Goal: Find specific page/section: Find specific page/section

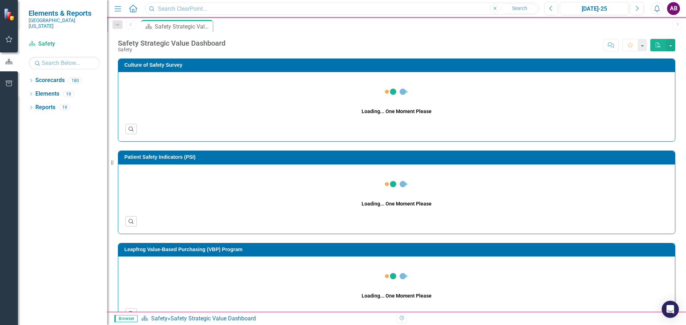
click at [173, 8] on input "text" at bounding box center [342, 9] width 394 height 13
type input "[PERSON_NAME]"
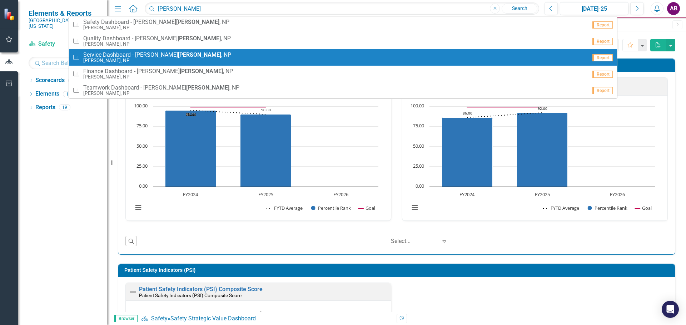
click at [121, 40] on span "Quality Dashboard - [PERSON_NAME] , NP" at bounding box center [157, 38] width 148 height 6
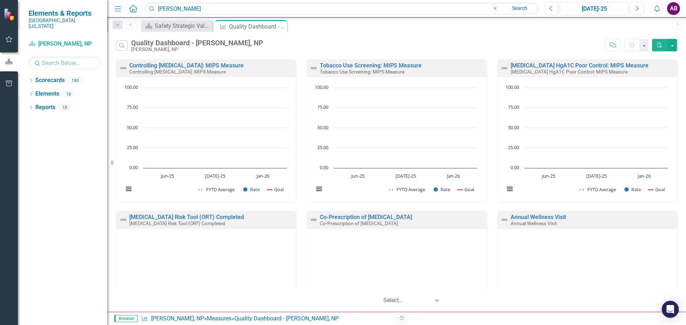
click at [11, 83] on icon "button" at bounding box center [9, 84] width 8 height 6
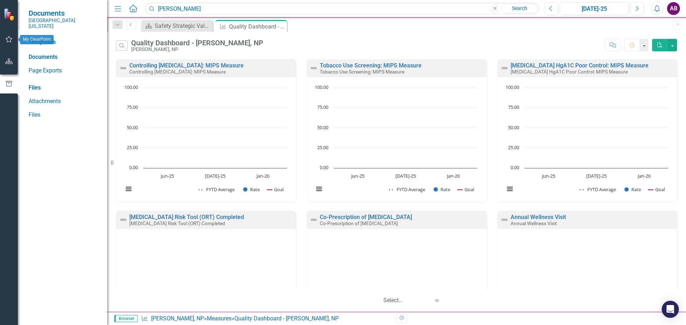
click at [13, 35] on button "button" at bounding box center [9, 39] width 16 height 15
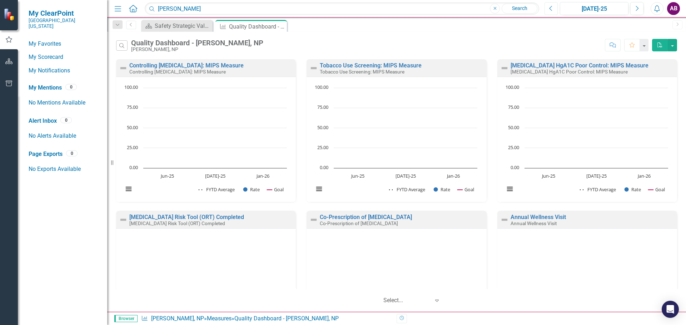
click at [548, 8] on button "Previous" at bounding box center [551, 8] width 13 height 13
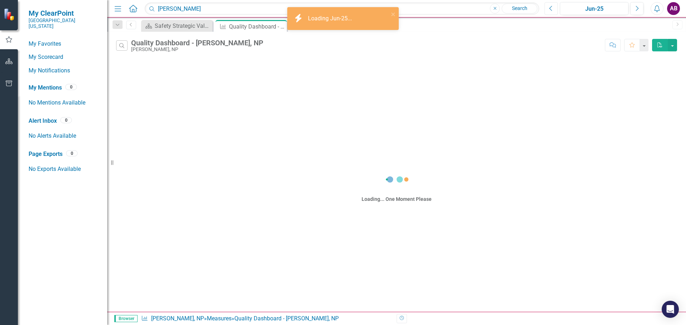
click at [548, 8] on button "Previous" at bounding box center [551, 8] width 13 height 13
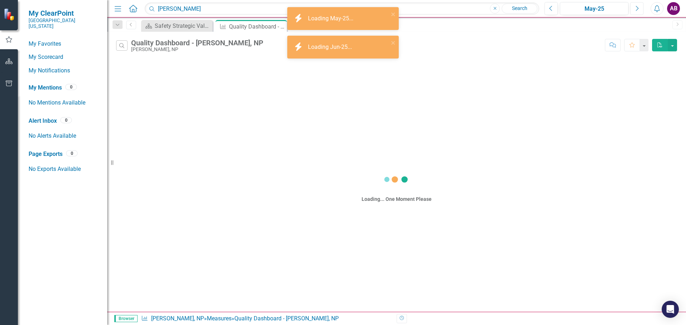
click at [635, 6] on button "Next" at bounding box center [636, 8] width 13 height 13
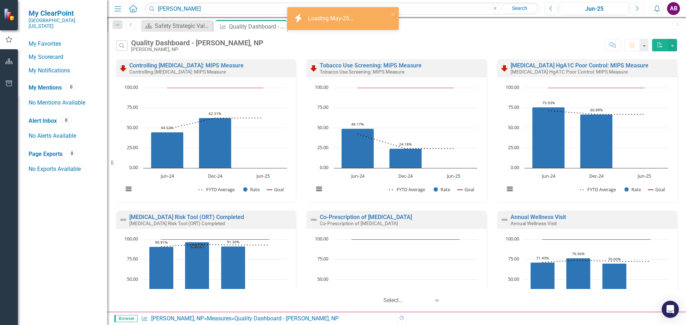
click at [635, 6] on icon "Next" at bounding box center [637, 8] width 4 height 6
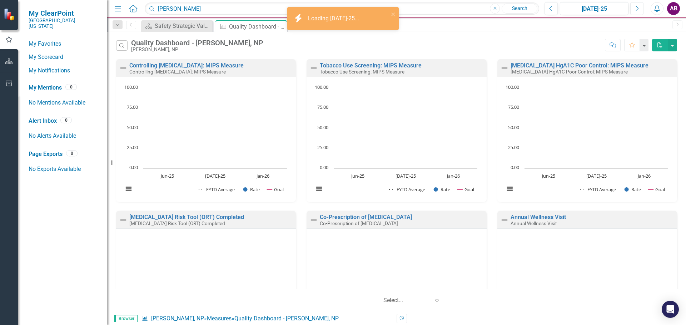
click at [635, 6] on icon "Next" at bounding box center [637, 8] width 4 height 6
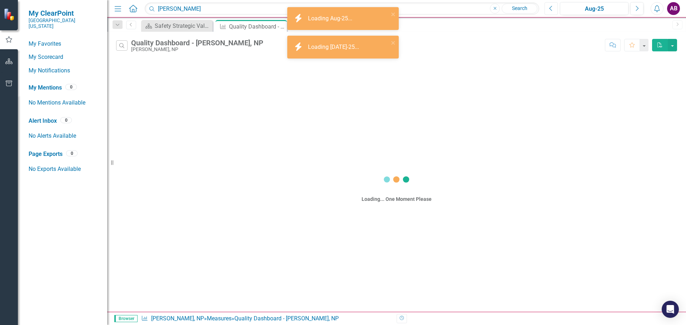
click at [551, 8] on icon "button" at bounding box center [551, 8] width 3 height 5
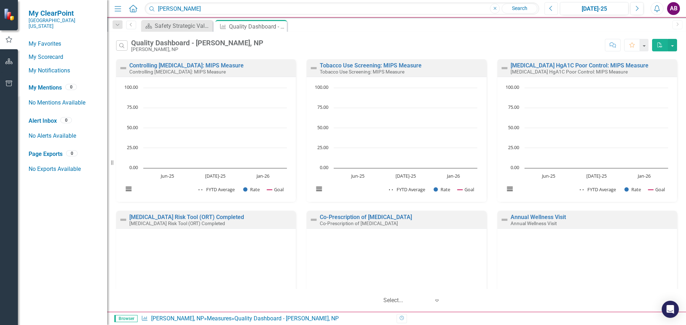
click at [551, 8] on icon "button" at bounding box center [551, 8] width 3 height 5
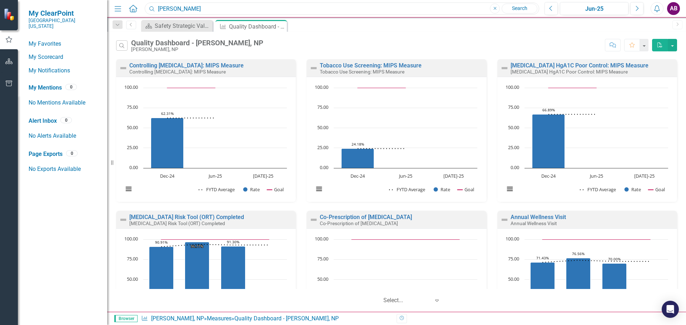
click at [190, 11] on input "[PERSON_NAME]" at bounding box center [342, 9] width 394 height 13
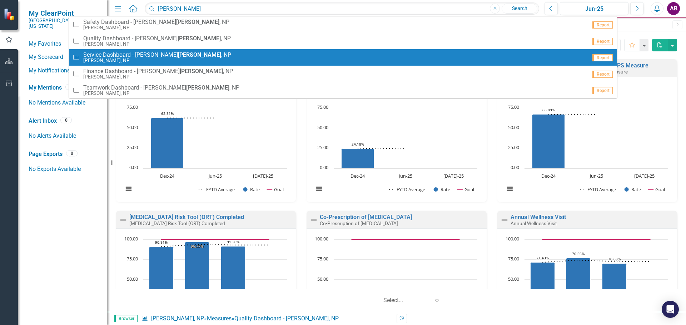
click at [116, 56] on span "Service Dashboard - [PERSON_NAME] , NP" at bounding box center [157, 55] width 148 height 6
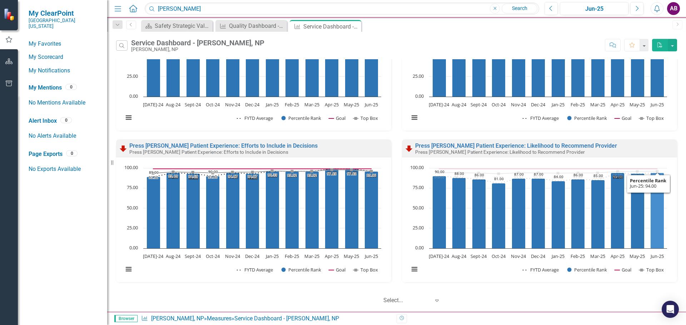
scroll to position [73, 0]
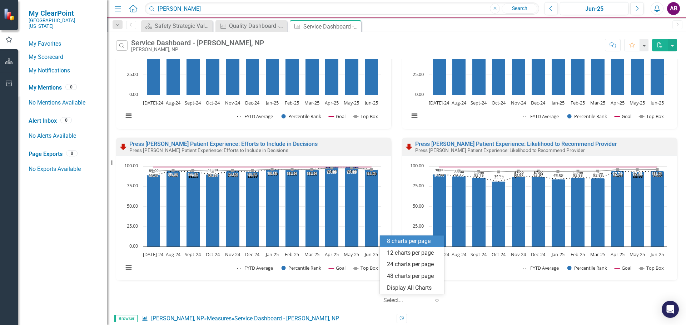
click at [438, 300] on icon at bounding box center [437, 301] width 4 height 2
click at [438, 300] on icon "Expand" at bounding box center [436, 301] width 7 height 6
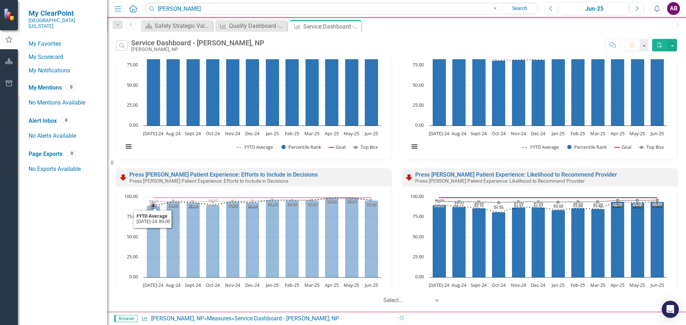
scroll to position [0, 0]
